Goal: Transaction & Acquisition: Purchase product/service

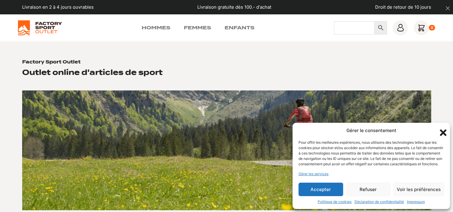
click at [347, 30] on input "Chercher" at bounding box center [354, 27] width 41 height 13
type input "head chaussure ski"
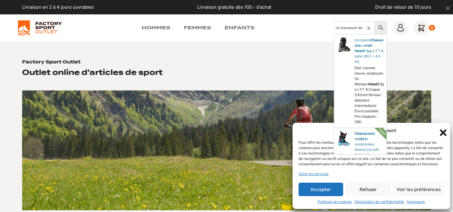
scroll to position [0, 0]
click at [444, 129] on icon "Fermer la boîte de dialogue" at bounding box center [443, 132] width 7 height 7
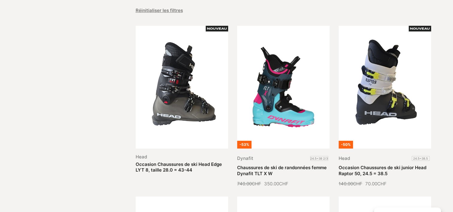
scroll to position [60, 0]
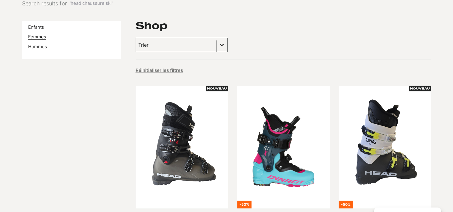
click at [43, 37] on link "Femmes" at bounding box center [37, 37] width 18 height 6
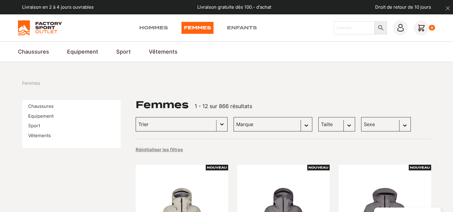
click at [186, 126] on input "Trier le contenu" at bounding box center [175, 124] width 75 height 8
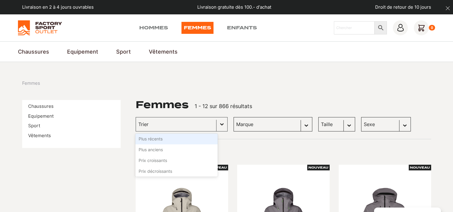
click at [265, 124] on select "Marque Scott (156) Globe Skateboards (66) Dakine (57) Dolomite (41) Craft (32) …" at bounding box center [272, 124] width 79 height 14
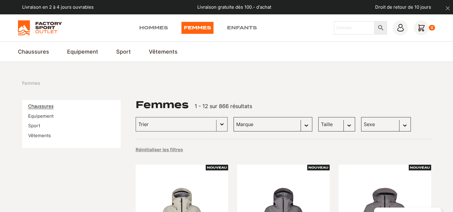
click at [47, 107] on link "Chaussures" at bounding box center [40, 106] width 25 height 6
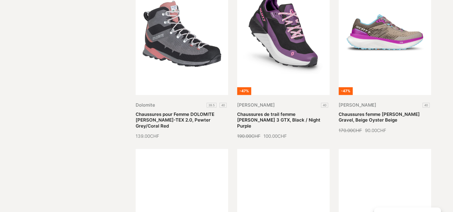
scroll to position [710, 0]
